Goal: Navigation & Orientation: Find specific page/section

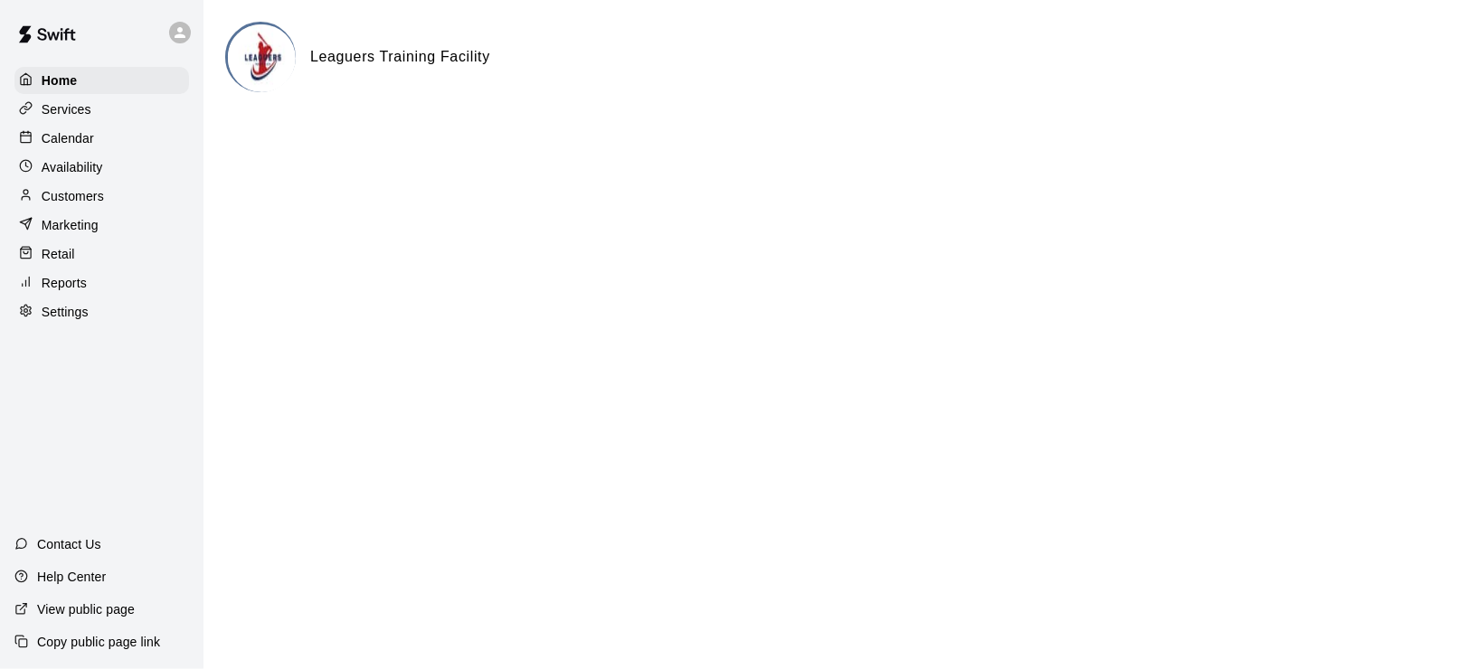
click at [52, 141] on p "Calendar" at bounding box center [68, 138] width 52 height 18
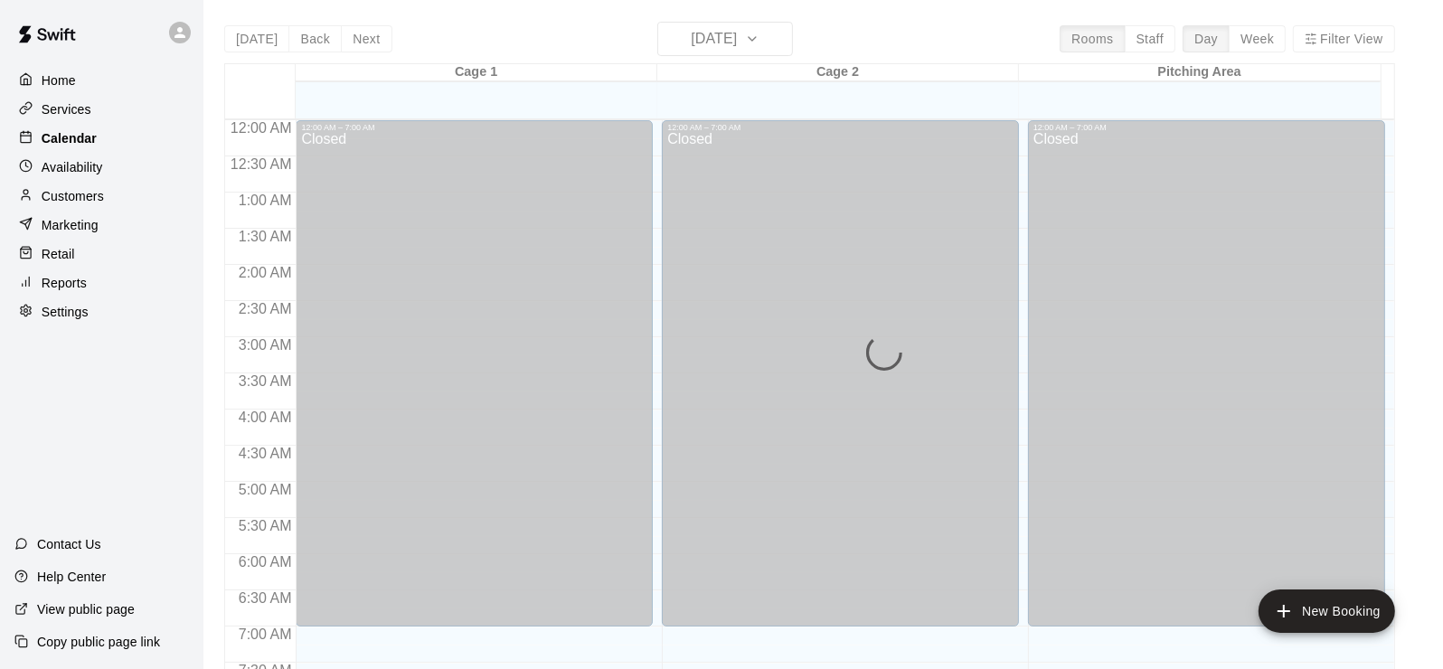
scroll to position [657, 0]
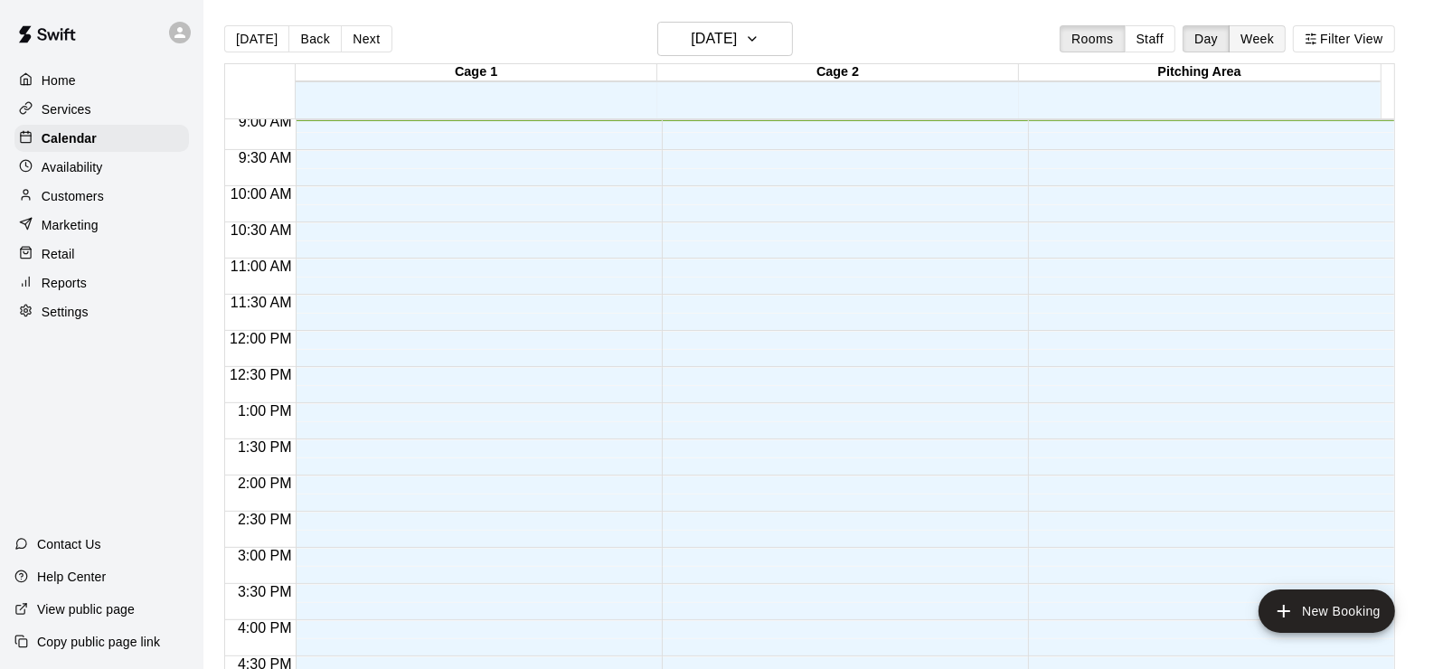
click at [1272, 39] on button "Week" at bounding box center [1257, 38] width 57 height 27
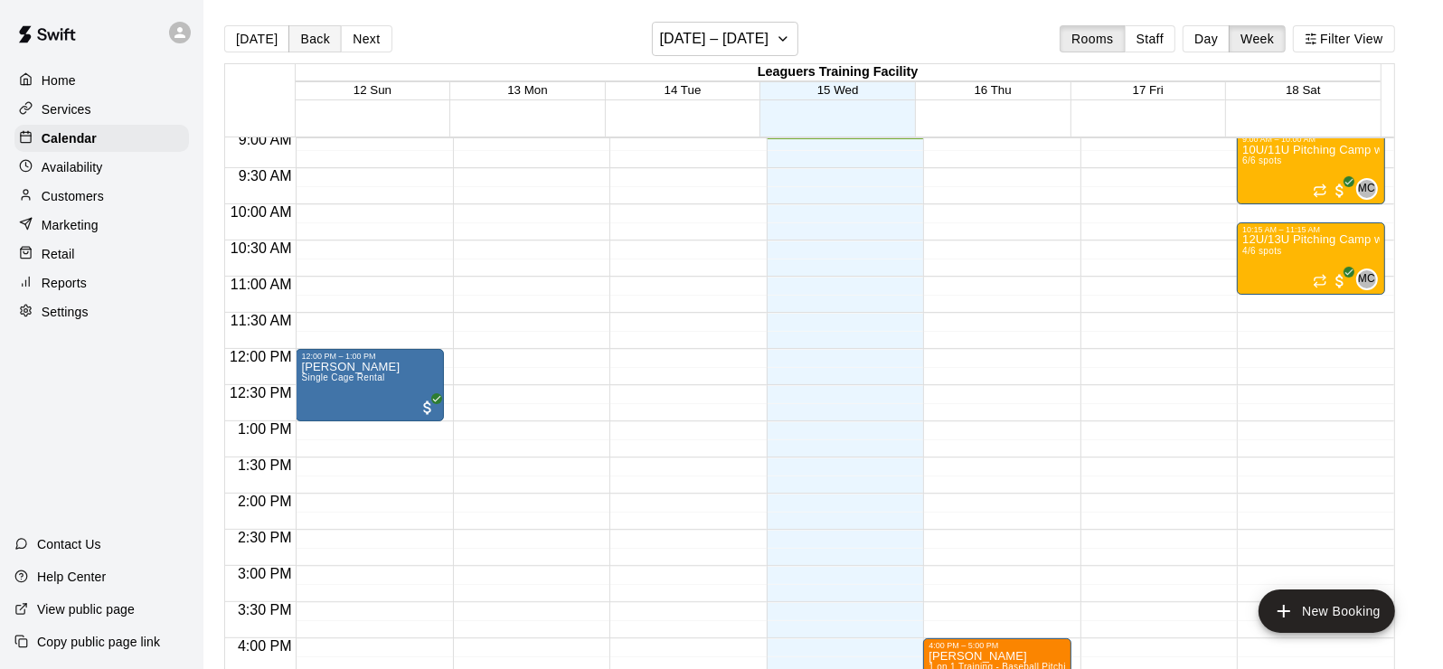
click at [314, 41] on button "Back" at bounding box center [314, 38] width 53 height 27
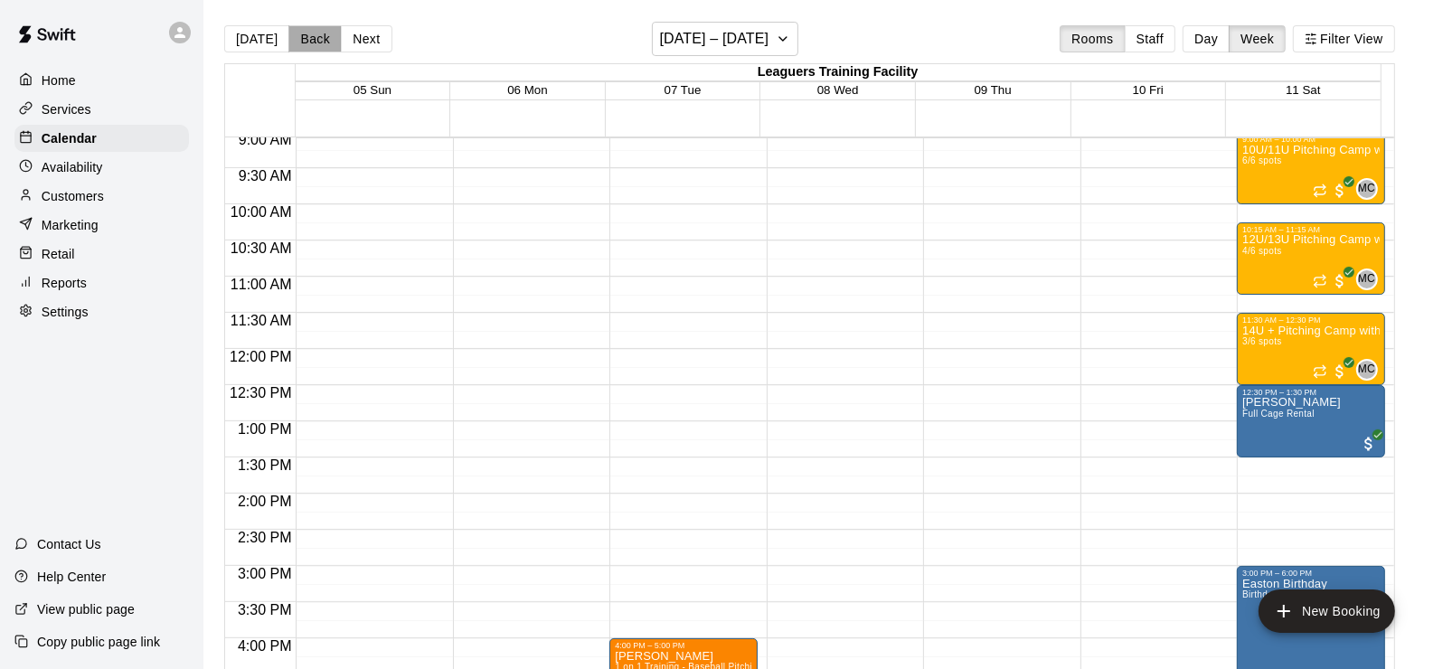
click at [314, 41] on button "Back" at bounding box center [314, 38] width 53 height 27
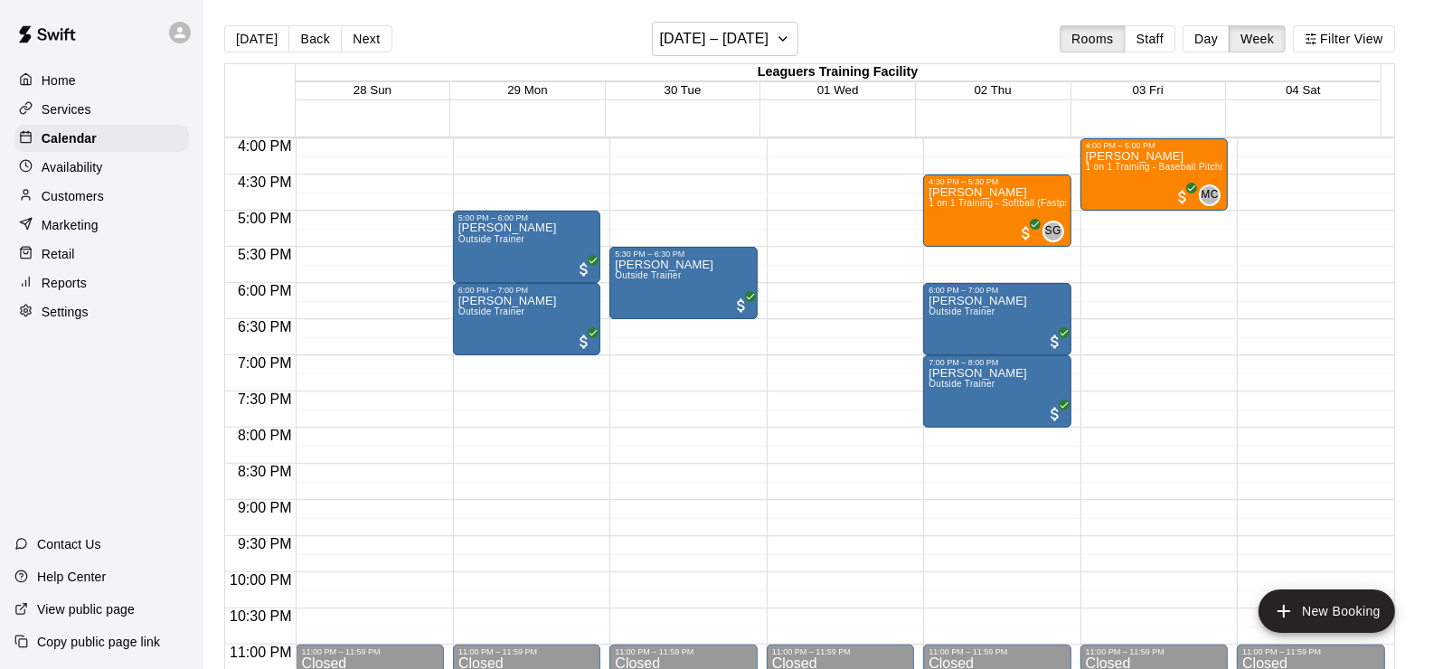
scroll to position [1184, 0]
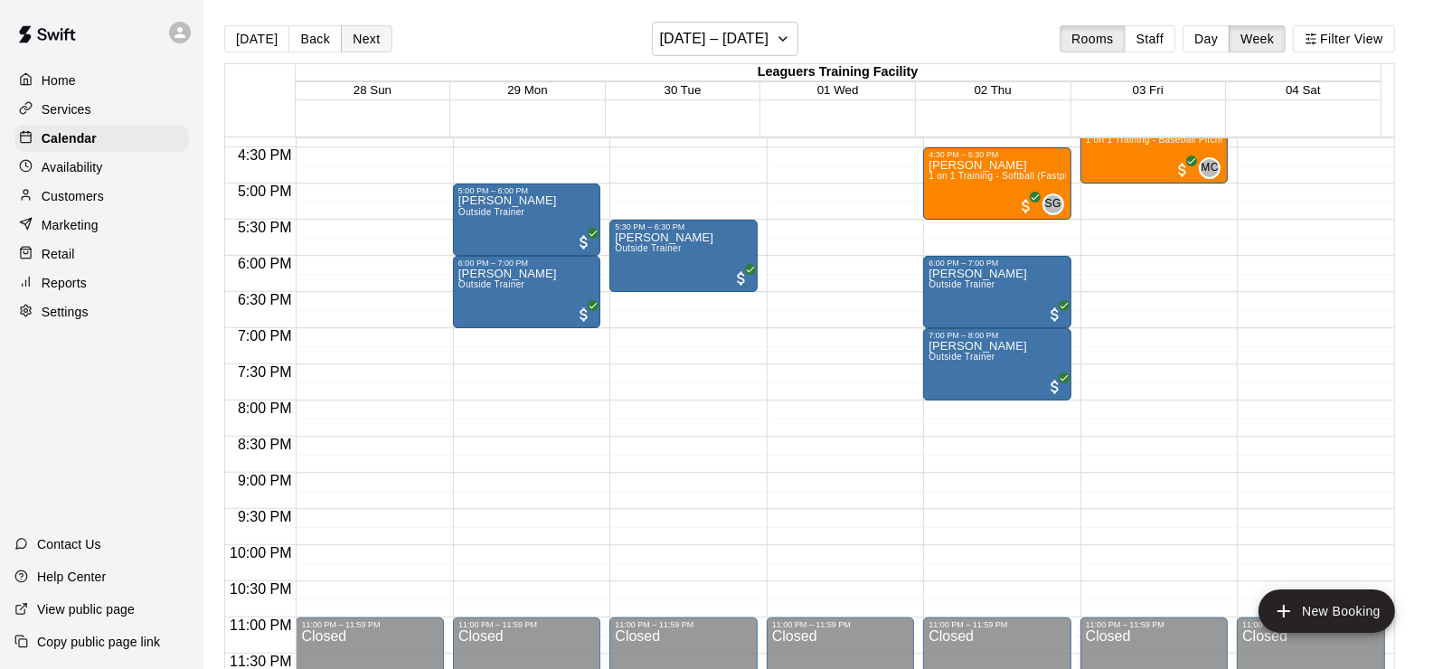
click at [345, 42] on button "Next" at bounding box center [366, 38] width 51 height 27
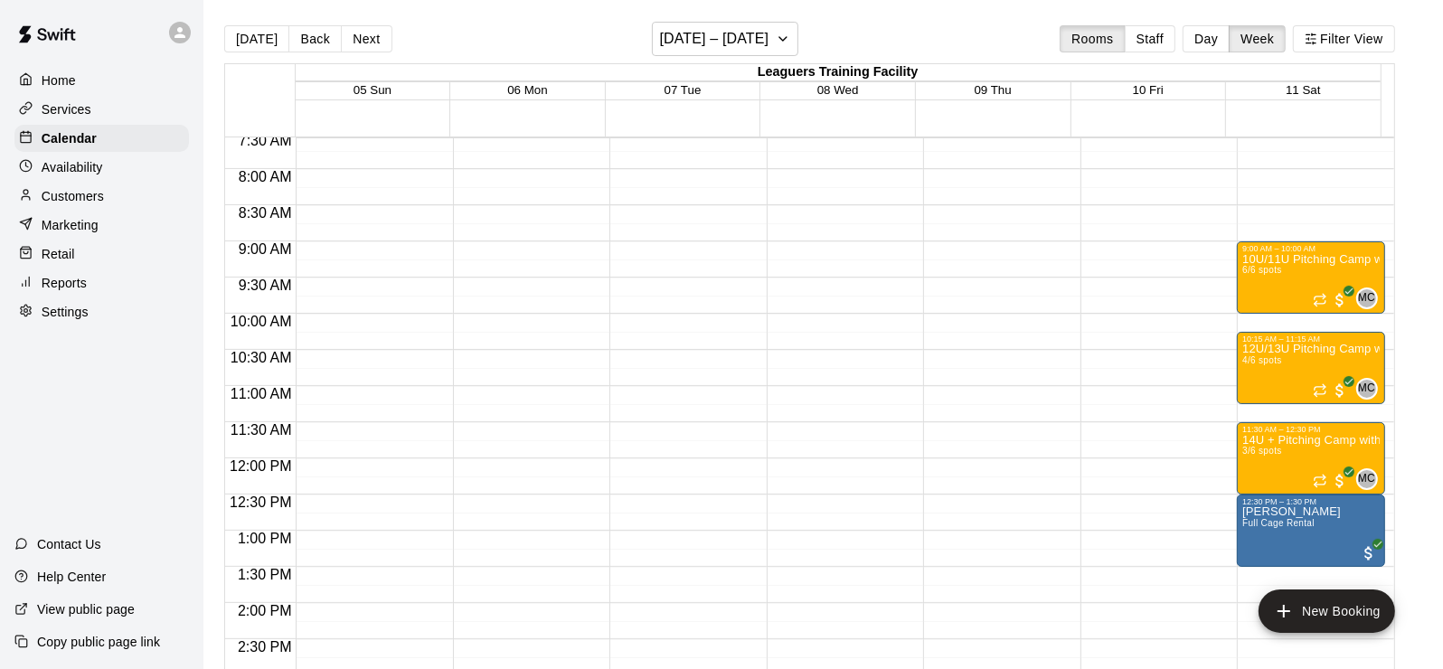
scroll to position [552, 0]
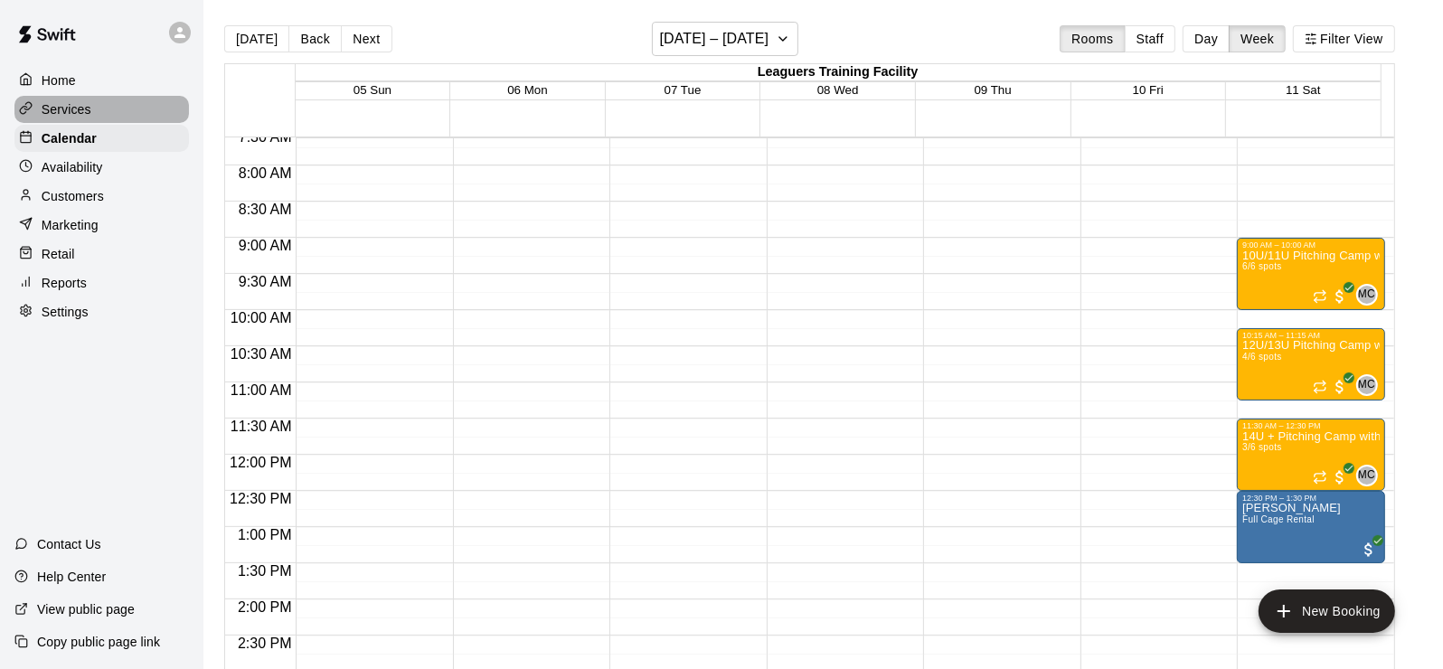
click at [70, 109] on p "Services" at bounding box center [67, 109] width 50 height 18
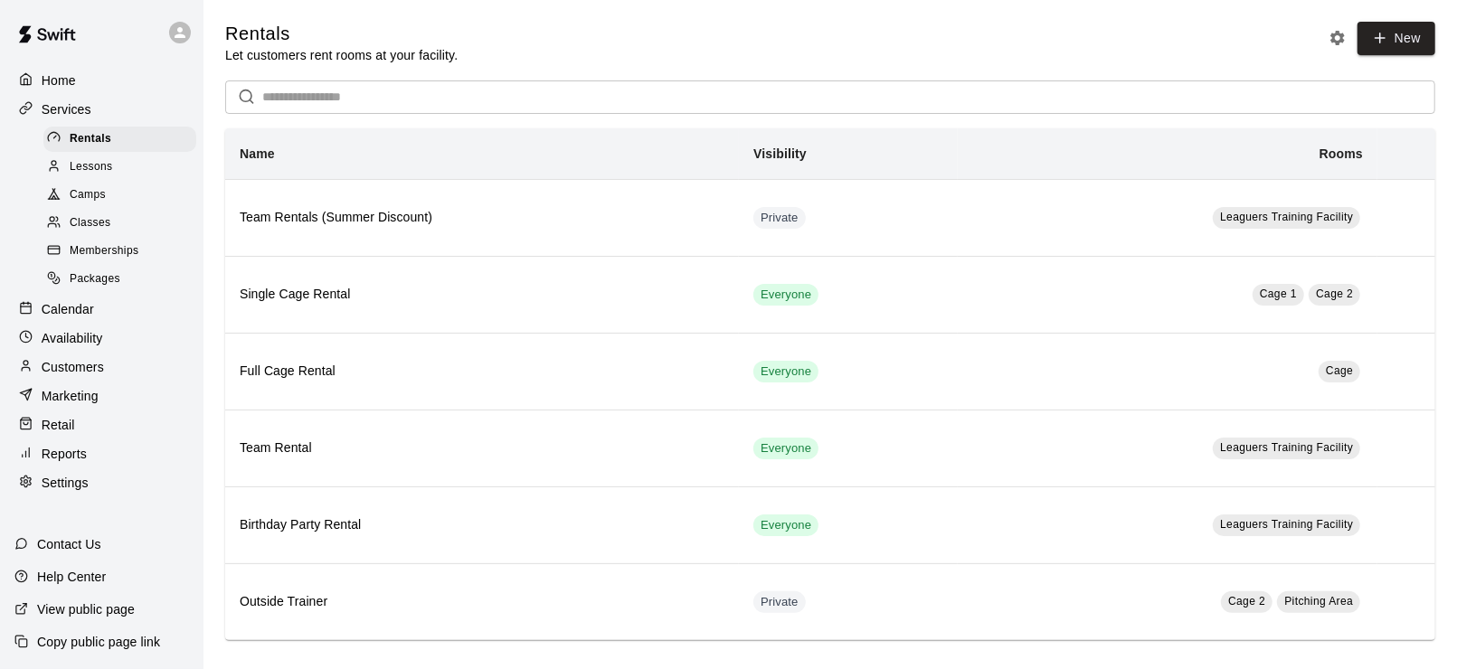
click at [85, 195] on span "Camps" at bounding box center [88, 195] width 36 height 18
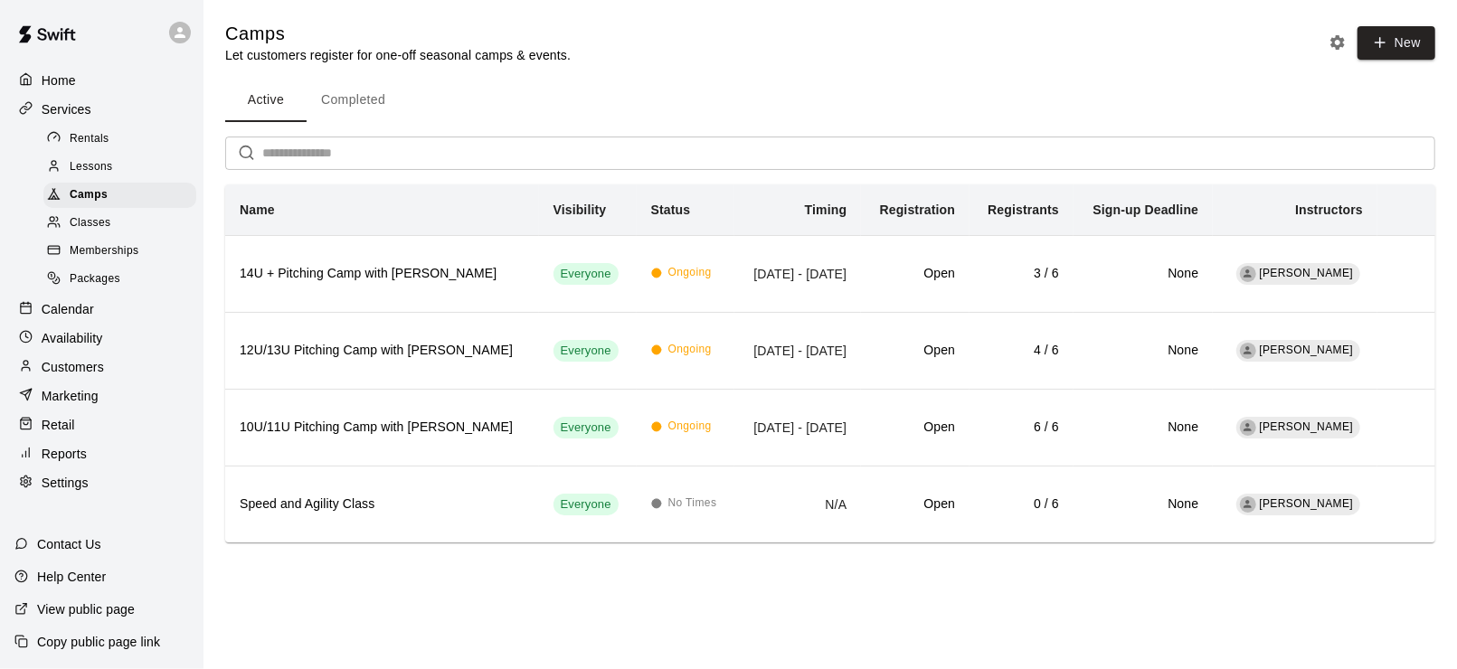
click at [70, 305] on div "Calendar" at bounding box center [101, 309] width 175 height 27
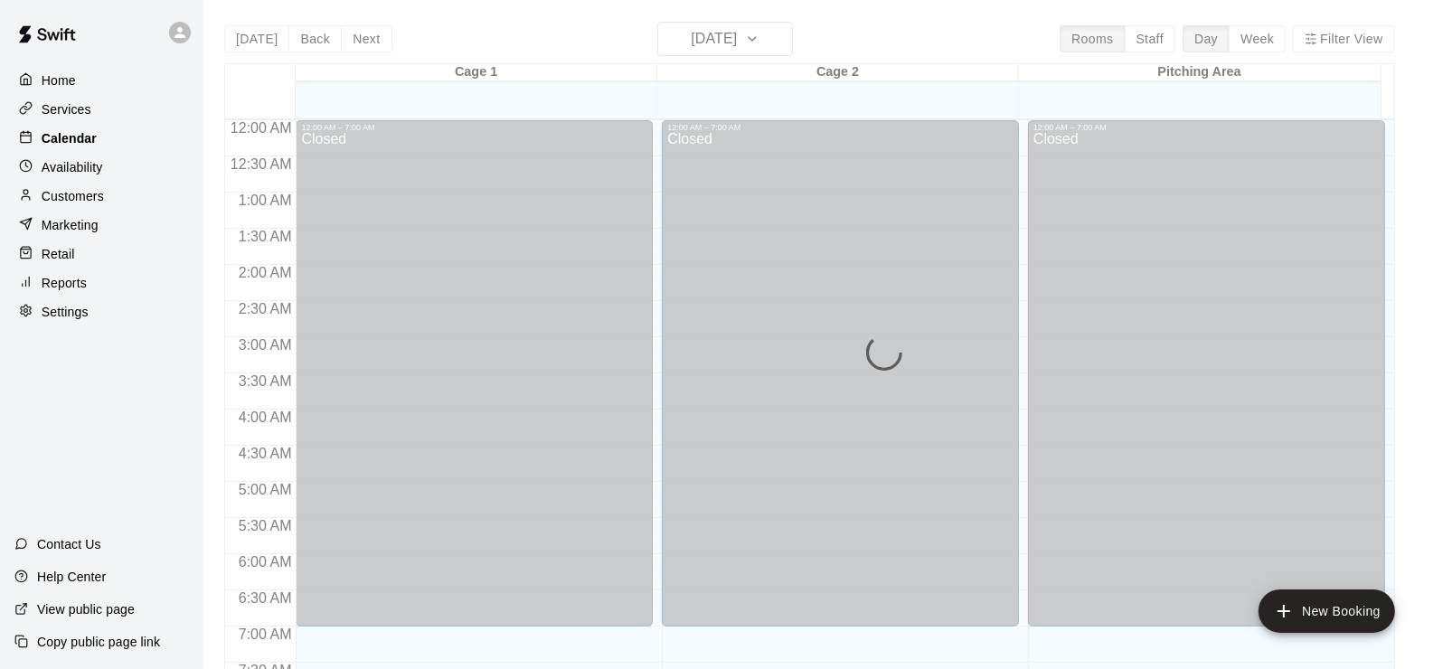
scroll to position [662, 0]
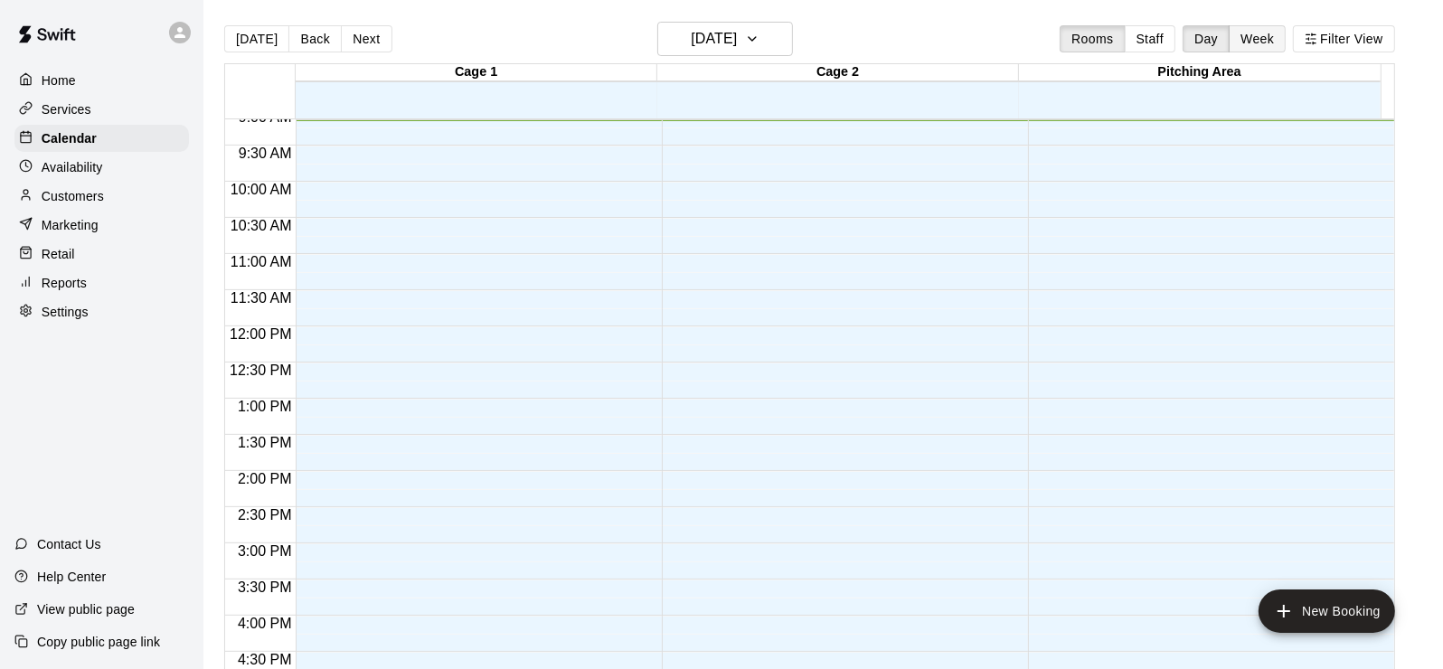
click at [1266, 42] on button "Week" at bounding box center [1257, 38] width 57 height 27
